Goal: Transaction & Acquisition: Purchase product/service

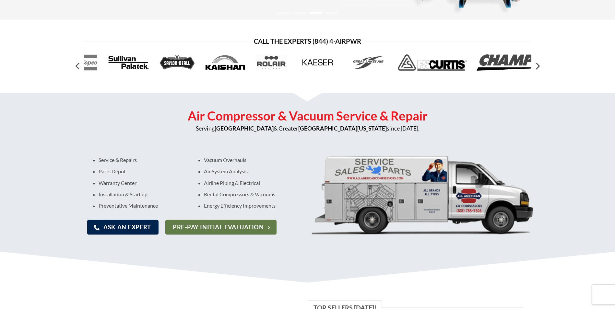
scroll to position [194, 0]
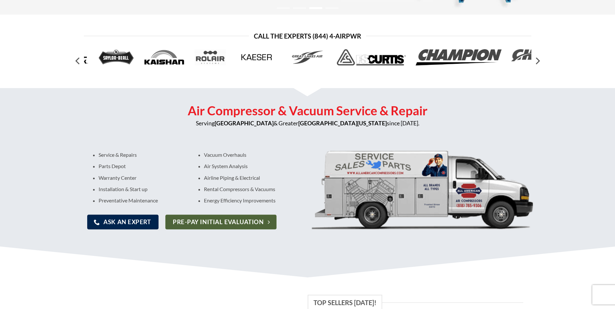
click at [200, 221] on span "Pre-pay Initial Evaluation" at bounding box center [218, 221] width 91 height 9
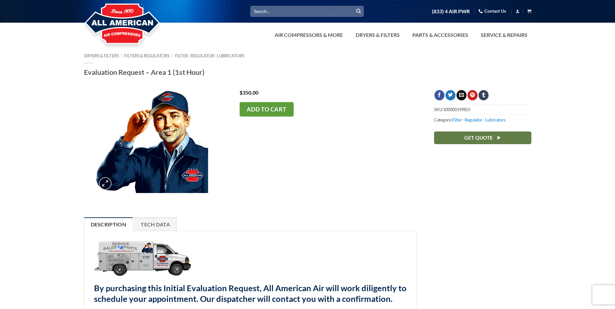
click at [262, 110] on button "Add to cart" at bounding box center [266, 109] width 54 height 15
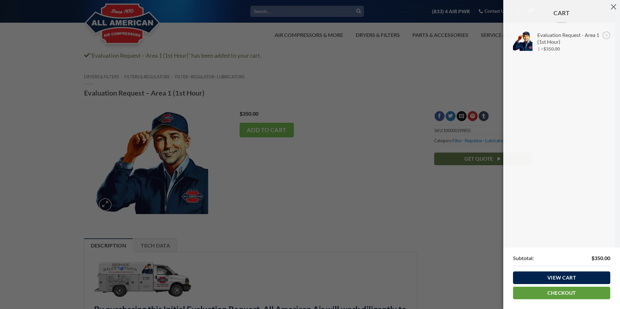
click at [555, 292] on link "Checkout" at bounding box center [561, 293] width 97 height 13
